Goal: Information Seeking & Learning: Learn about a topic

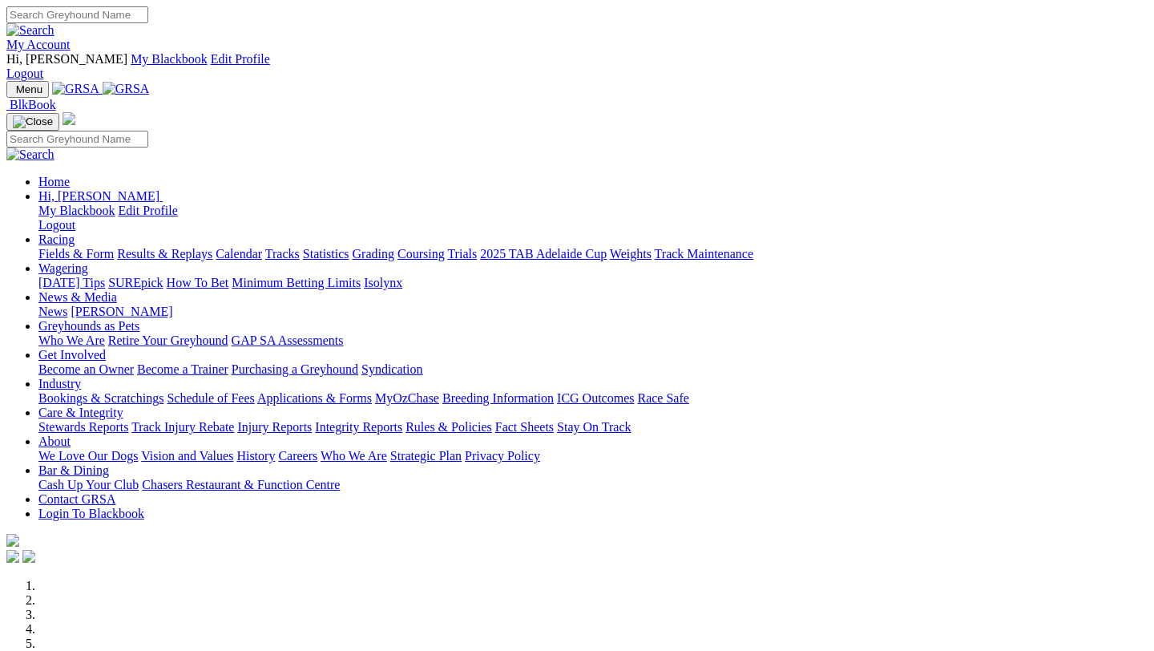
scroll to position [567, 0]
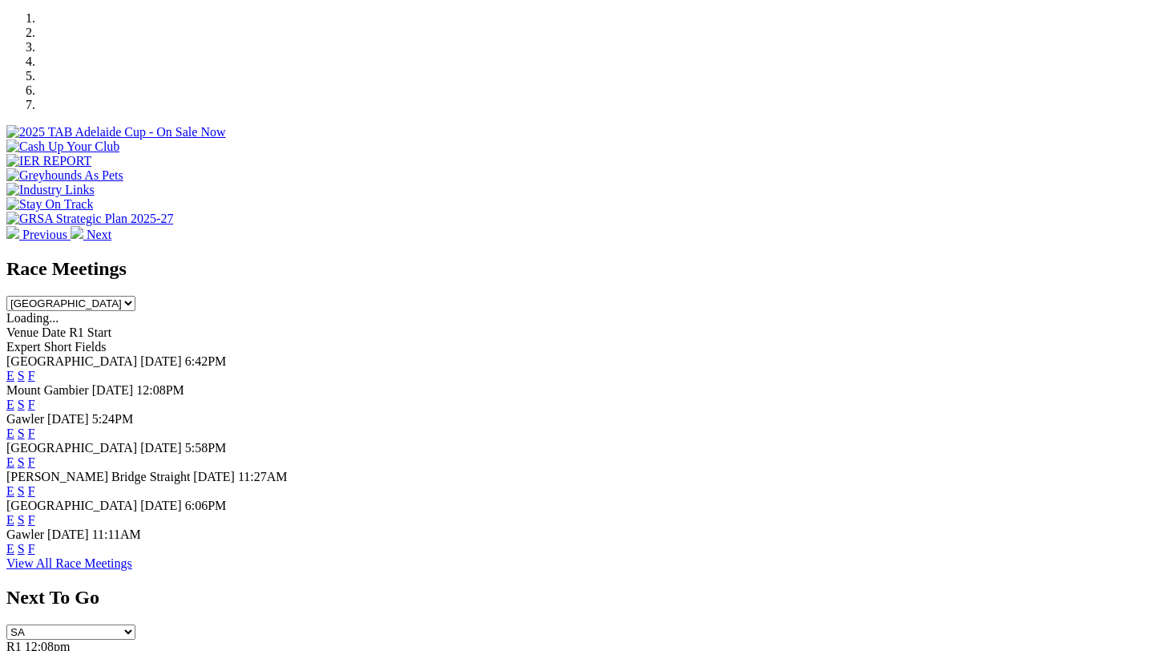
click at [35, 484] on link "F" at bounding box center [31, 491] width 7 height 14
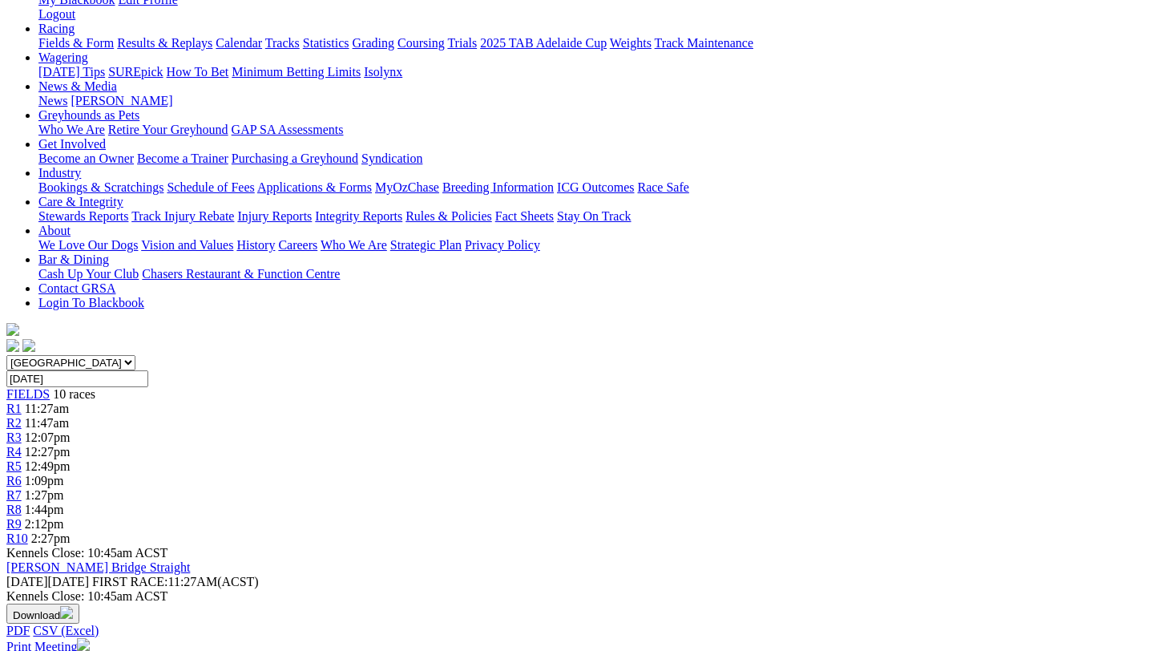
scroll to position [244, 0]
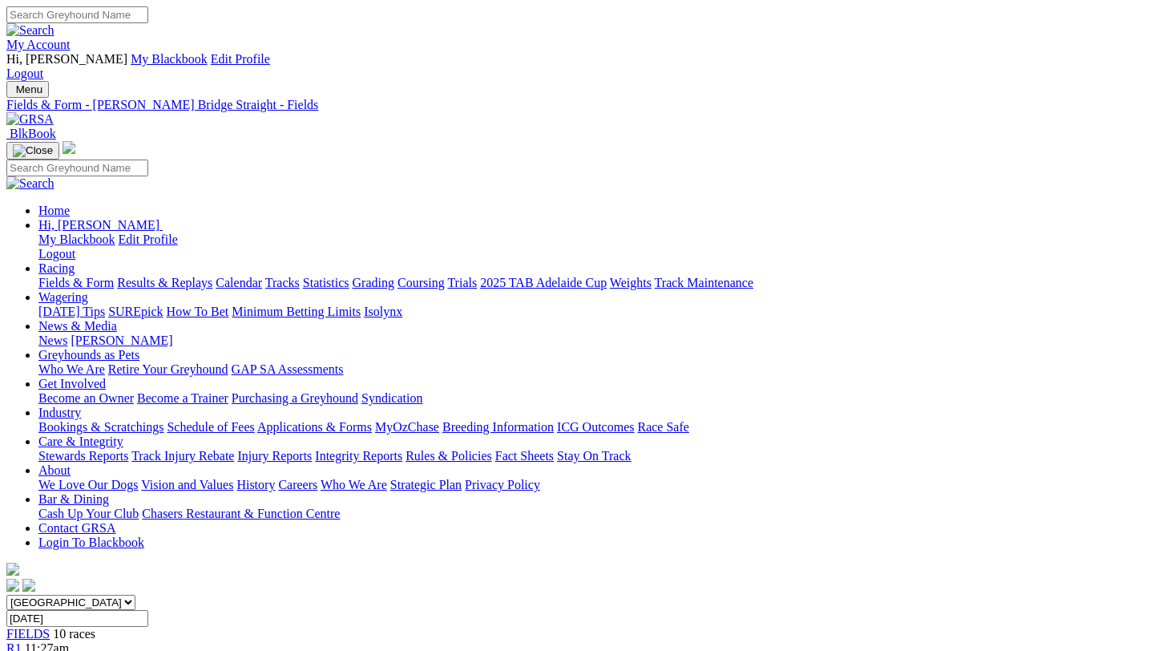
click at [76, 276] on link "Fields & Form" at bounding box center [75, 283] width 75 height 14
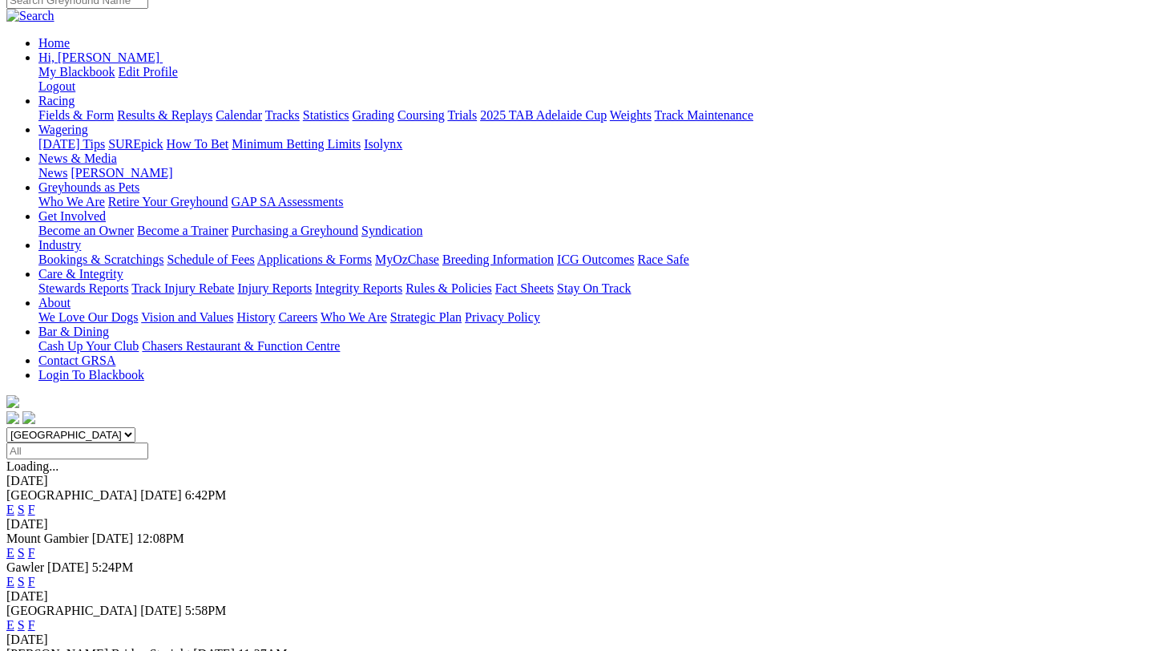
scroll to position [387, 0]
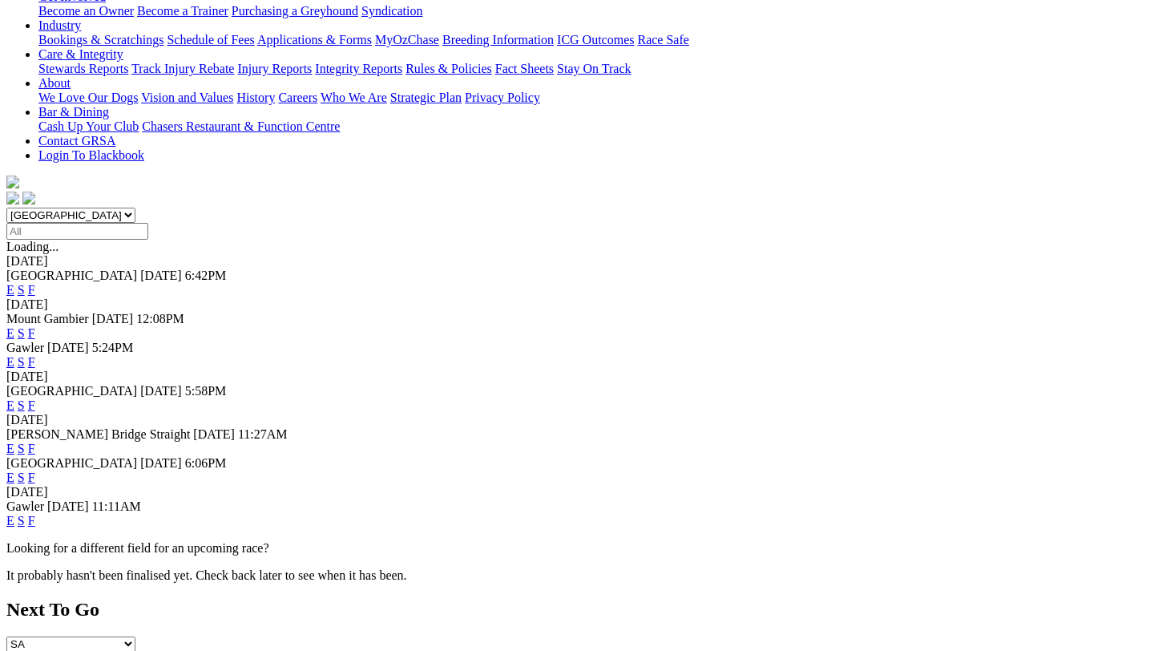
click at [35, 470] on link "F" at bounding box center [31, 477] width 7 height 14
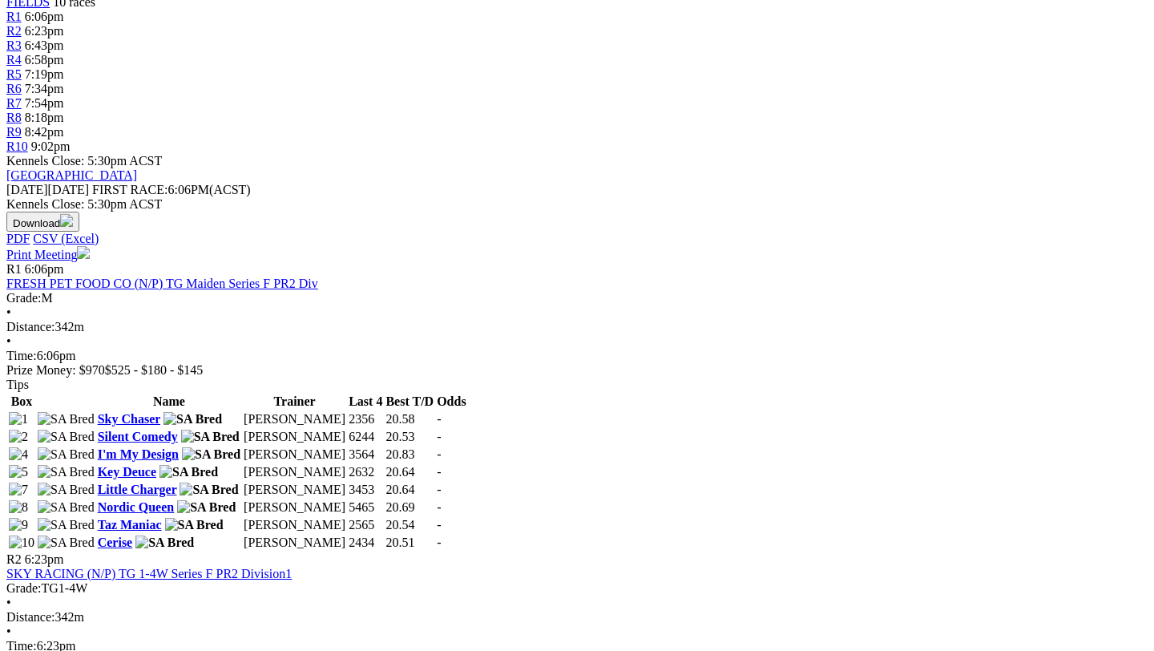
scroll to position [625, 0]
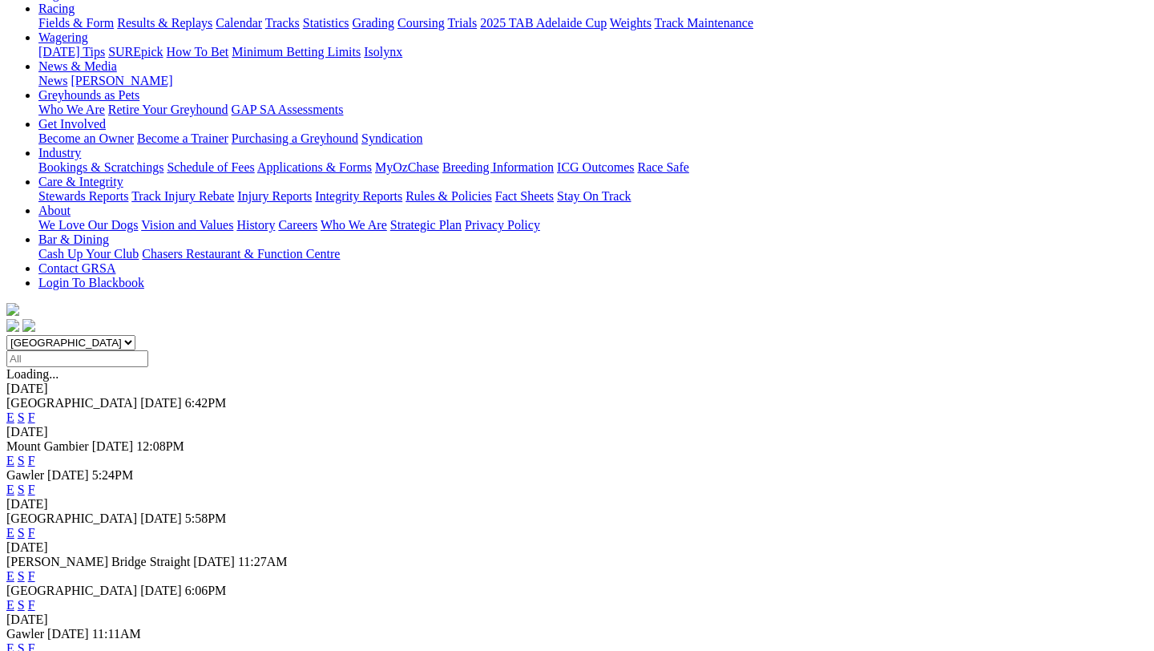
scroll to position [312, 0]
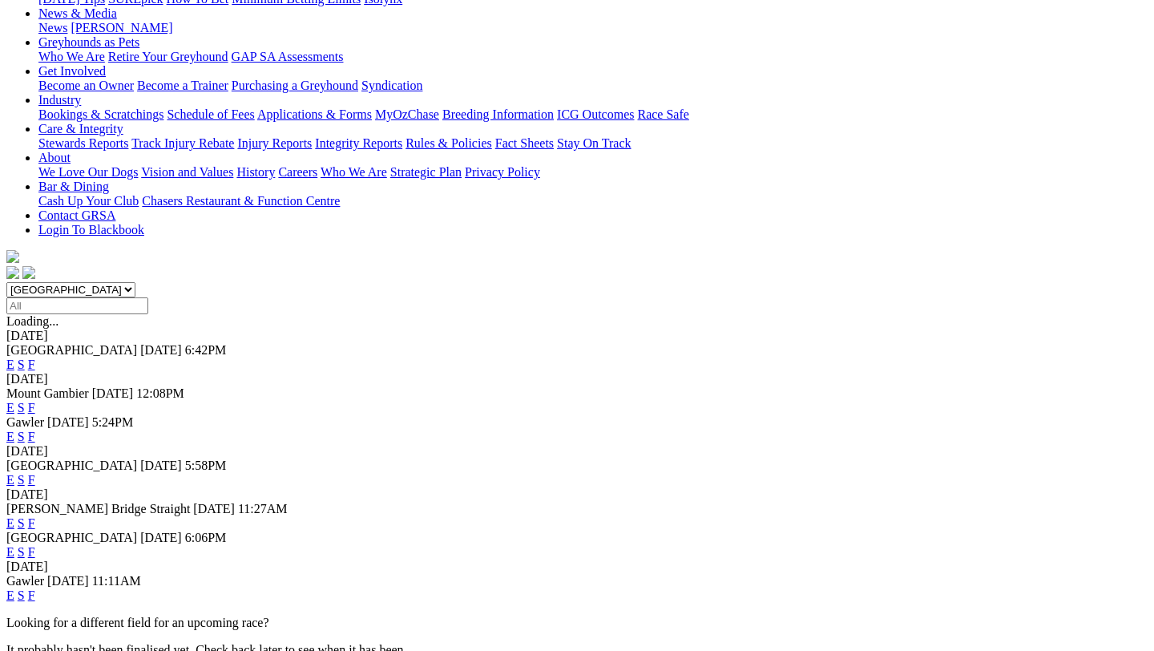
click at [35, 588] on link "F" at bounding box center [31, 595] width 7 height 14
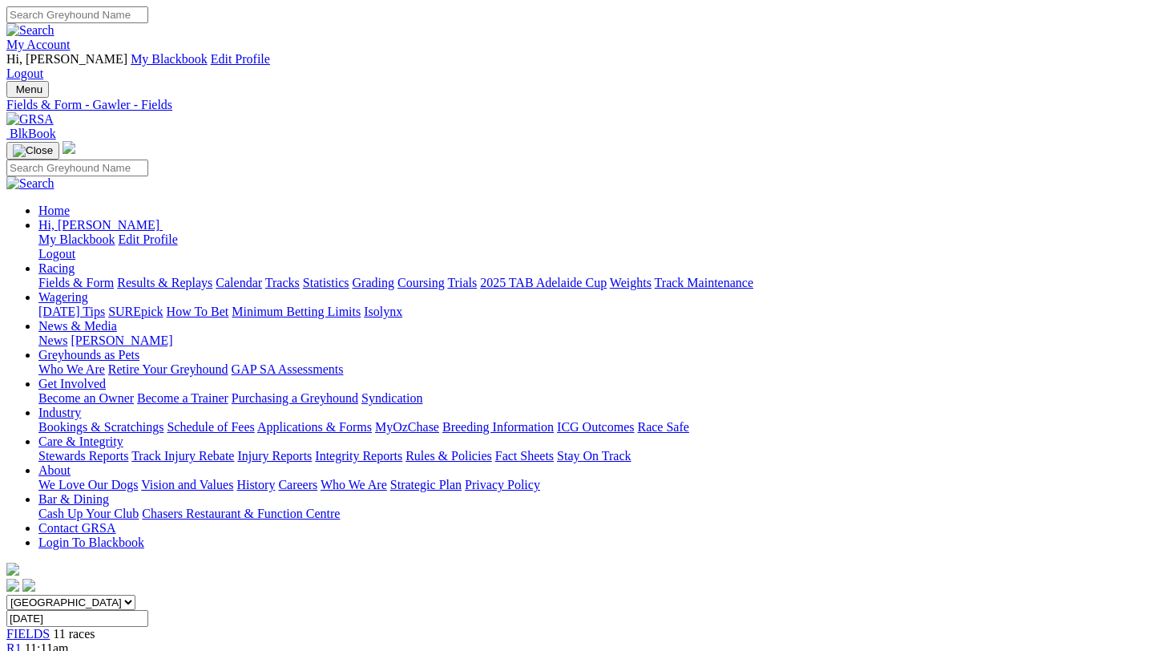
click at [71, 38] on link "My Account" at bounding box center [38, 45] width 64 height 14
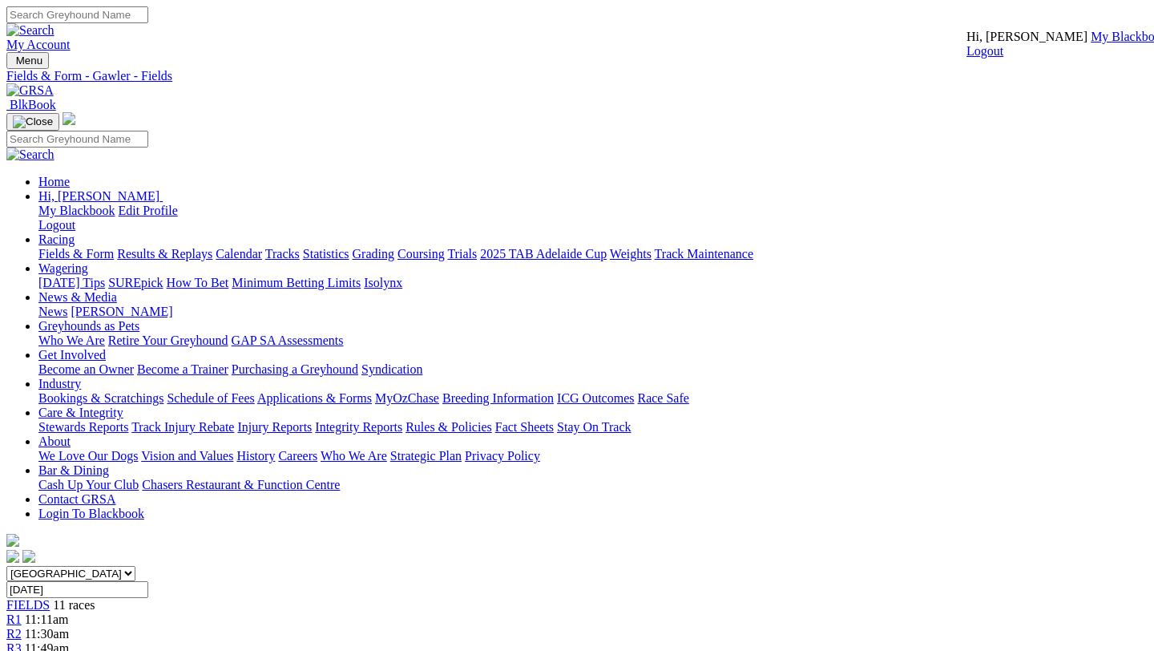
click at [1090, 43] on link "My Blackbook" at bounding box center [1128, 37] width 77 height 14
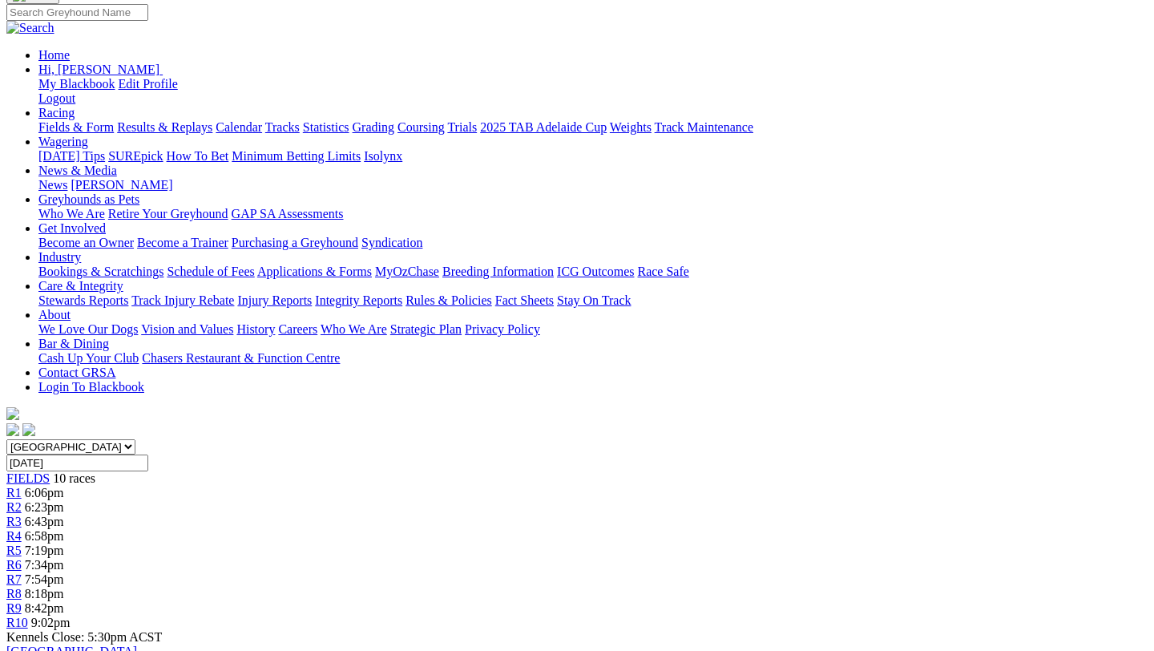
scroll to position [139, 0]
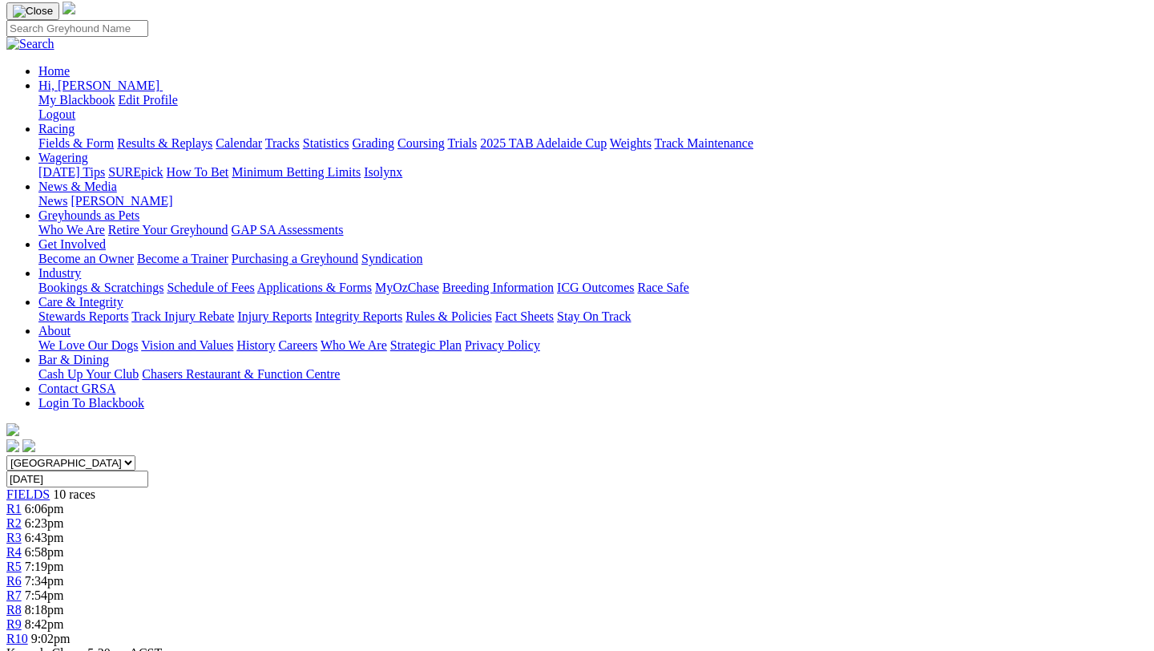
click at [95, 487] on span "10 races" at bounding box center [74, 494] width 42 height 14
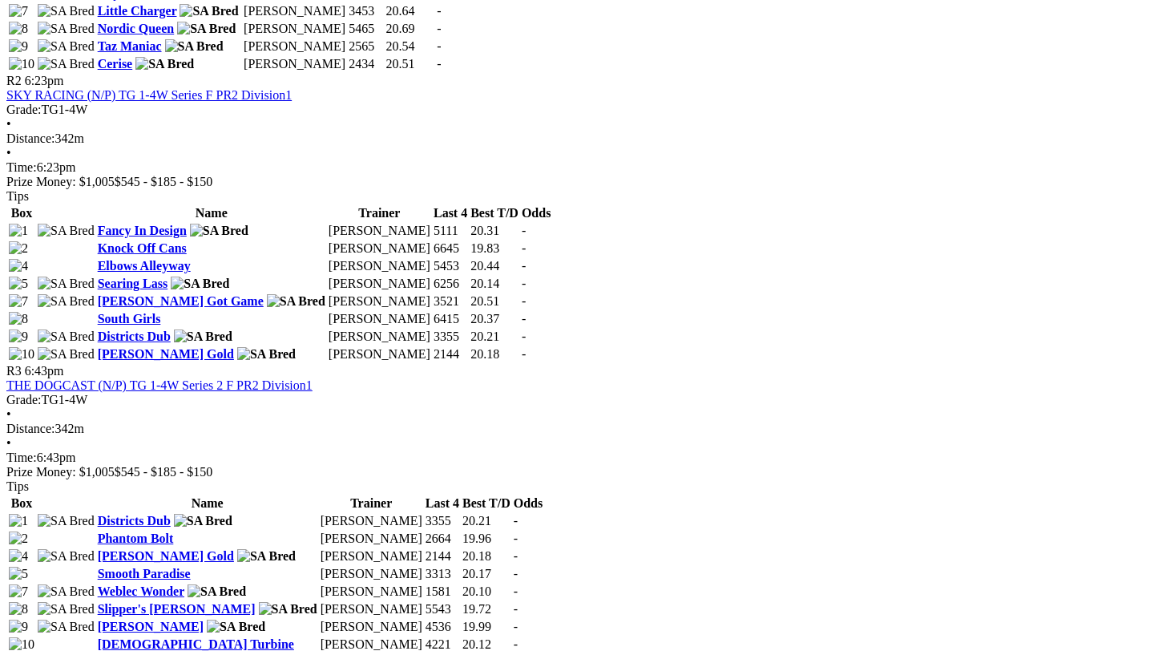
scroll to position [1108, 0]
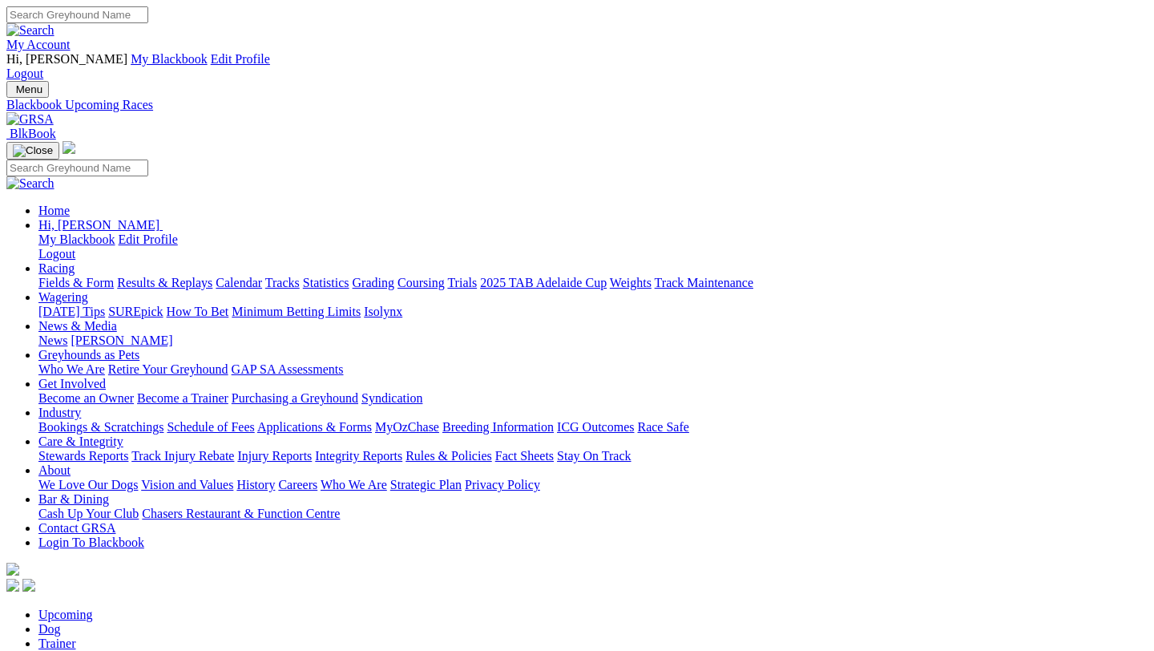
click at [75, 261] on link "Racing" at bounding box center [56, 268] width 36 height 14
click at [85, 276] on link "Fields & Form" at bounding box center [75, 283] width 75 height 14
click at [148, 610] on input "Select date" at bounding box center [77, 618] width 142 height 17
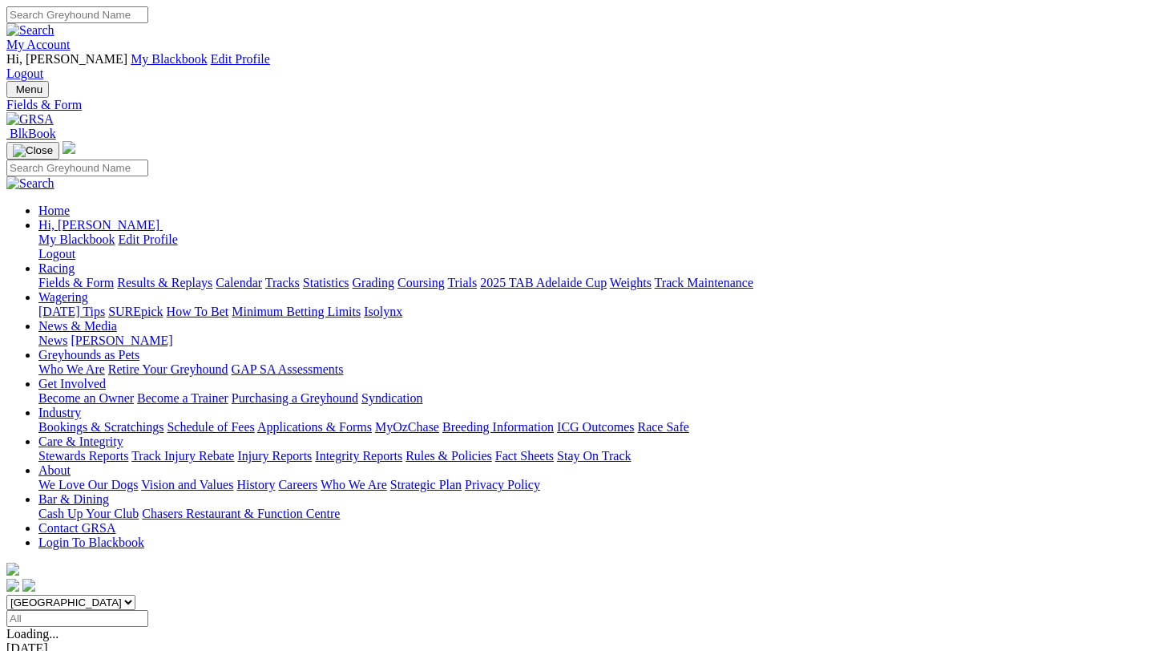
type input "Yesterday, 9 Oct 2025"
click at [100, 276] on link "Fields & Form" at bounding box center [75, 283] width 75 height 14
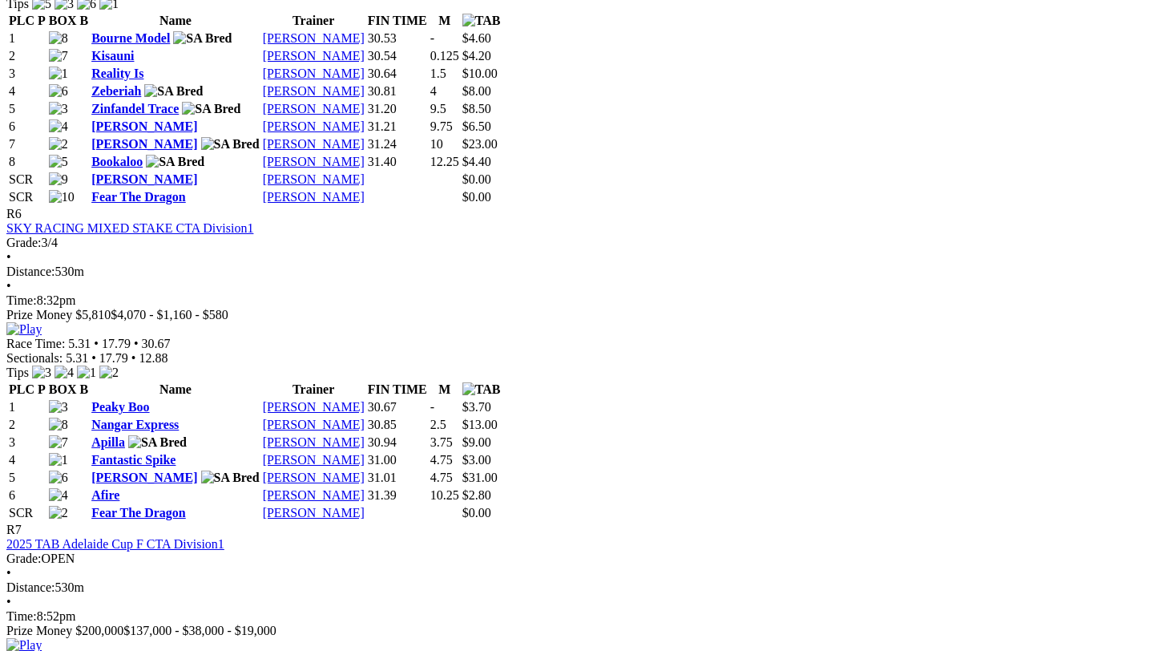
scroll to position [2396, 0]
